Goal: Task Accomplishment & Management: Manage account settings

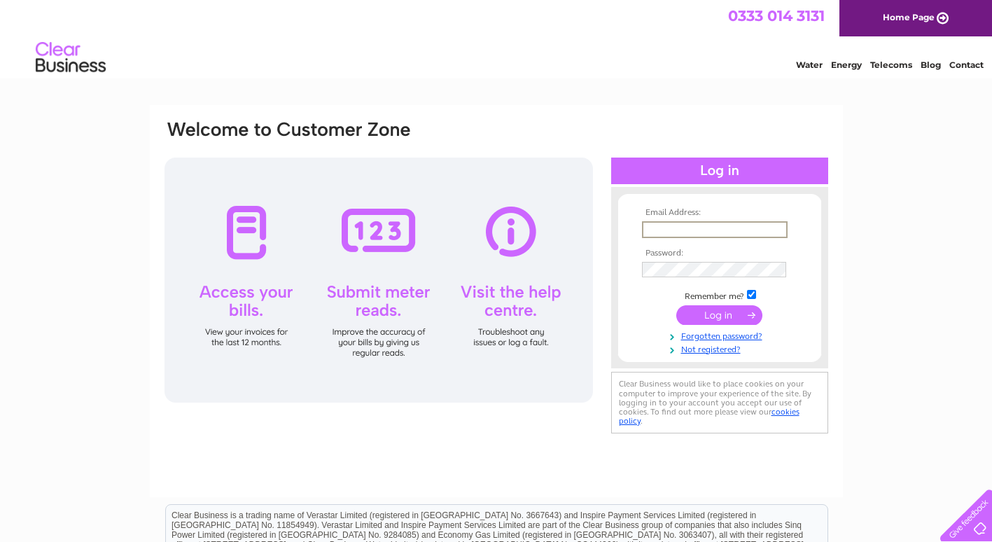
click at [667, 229] on input "text" at bounding box center [715, 229] width 146 height 17
type input "[PERSON_NAME][EMAIL_ADDRESS][DOMAIN_NAME]"
click at [568, 53] on div "Water Energy Telecoms Blog Contact" at bounding box center [496, 58] width 992 height 45
click at [720, 313] on input "submit" at bounding box center [719, 315] width 86 height 20
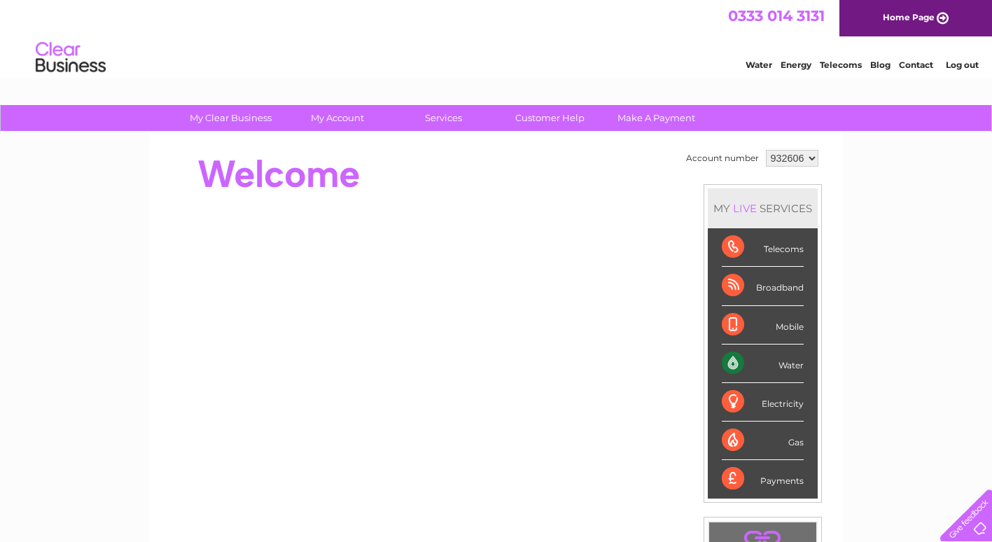
click at [740, 362] on div "Water" at bounding box center [763, 363] width 82 height 38
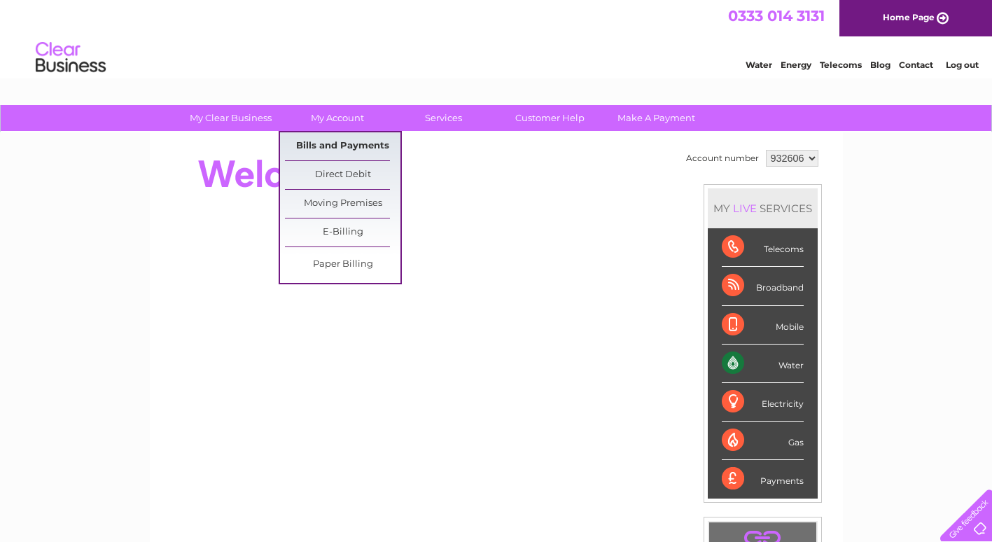
click at [351, 141] on link "Bills and Payments" at bounding box center [342, 146] width 115 height 28
click at [346, 143] on link "Bills and Payments" at bounding box center [342, 146] width 115 height 28
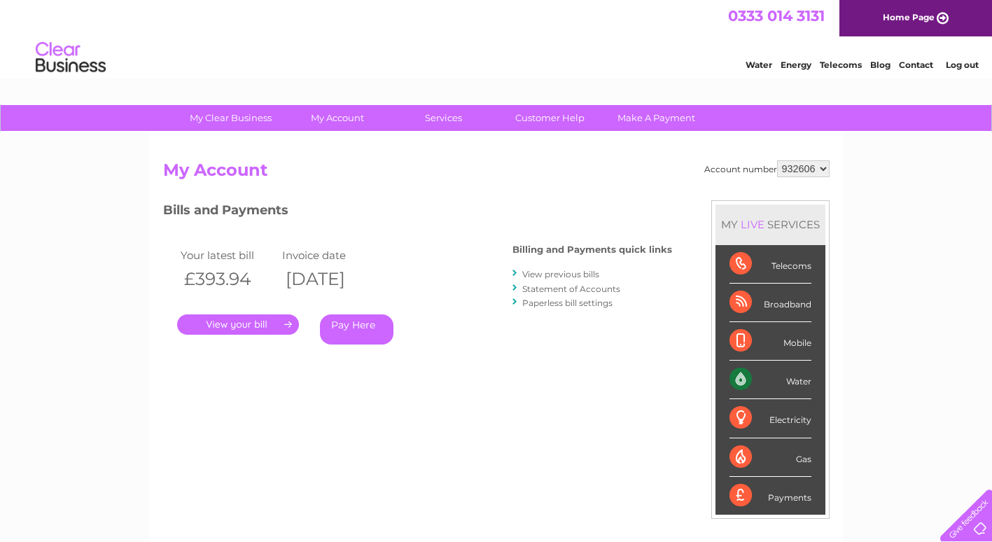
click at [247, 326] on link "." at bounding box center [238, 324] width 122 height 20
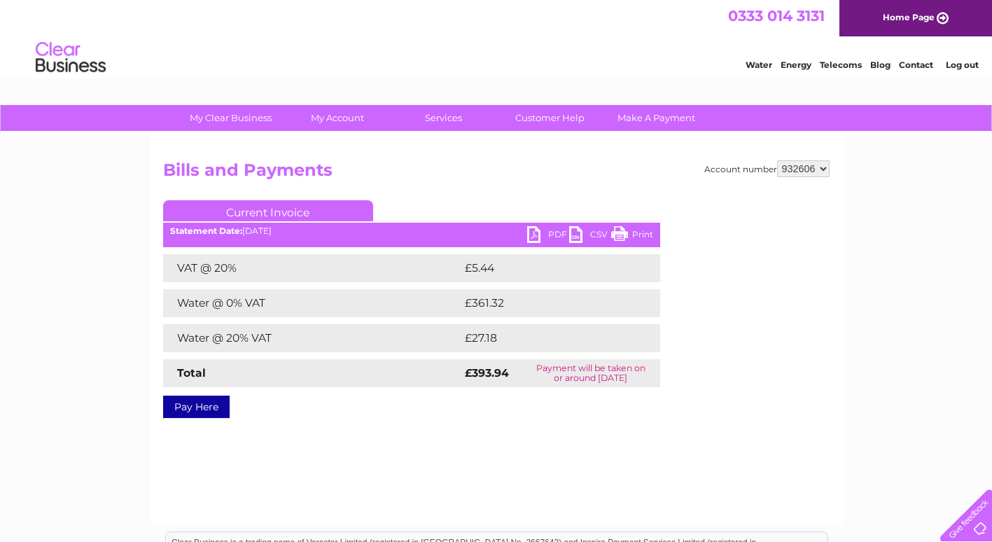
click at [538, 234] on link "PDF" at bounding box center [548, 236] width 42 height 20
click at [556, 231] on link "PDF" at bounding box center [548, 236] width 42 height 20
click at [537, 237] on link "PDF" at bounding box center [548, 236] width 42 height 20
